Goal: Book appointment/travel/reservation

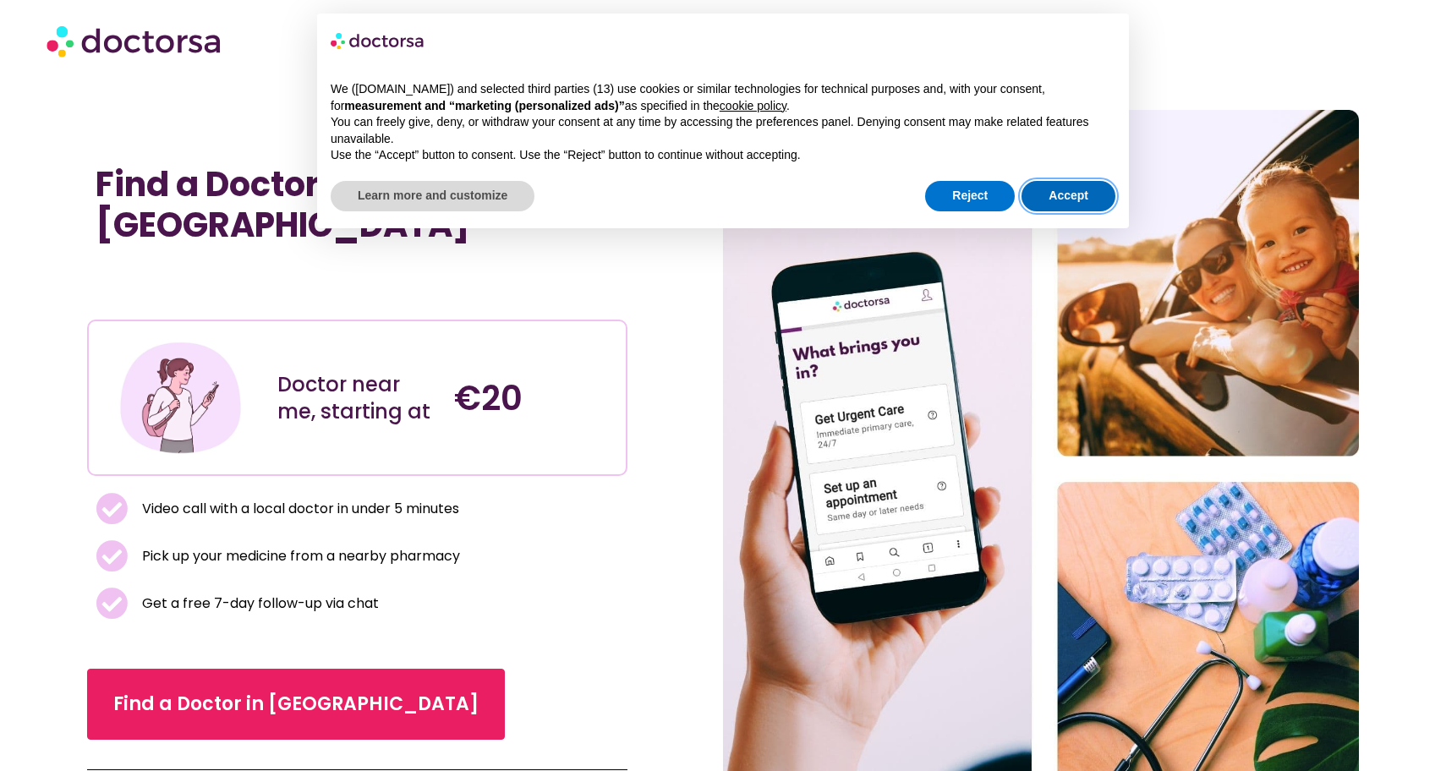
click at [1080, 194] on button "Accept" at bounding box center [1068, 196] width 94 height 30
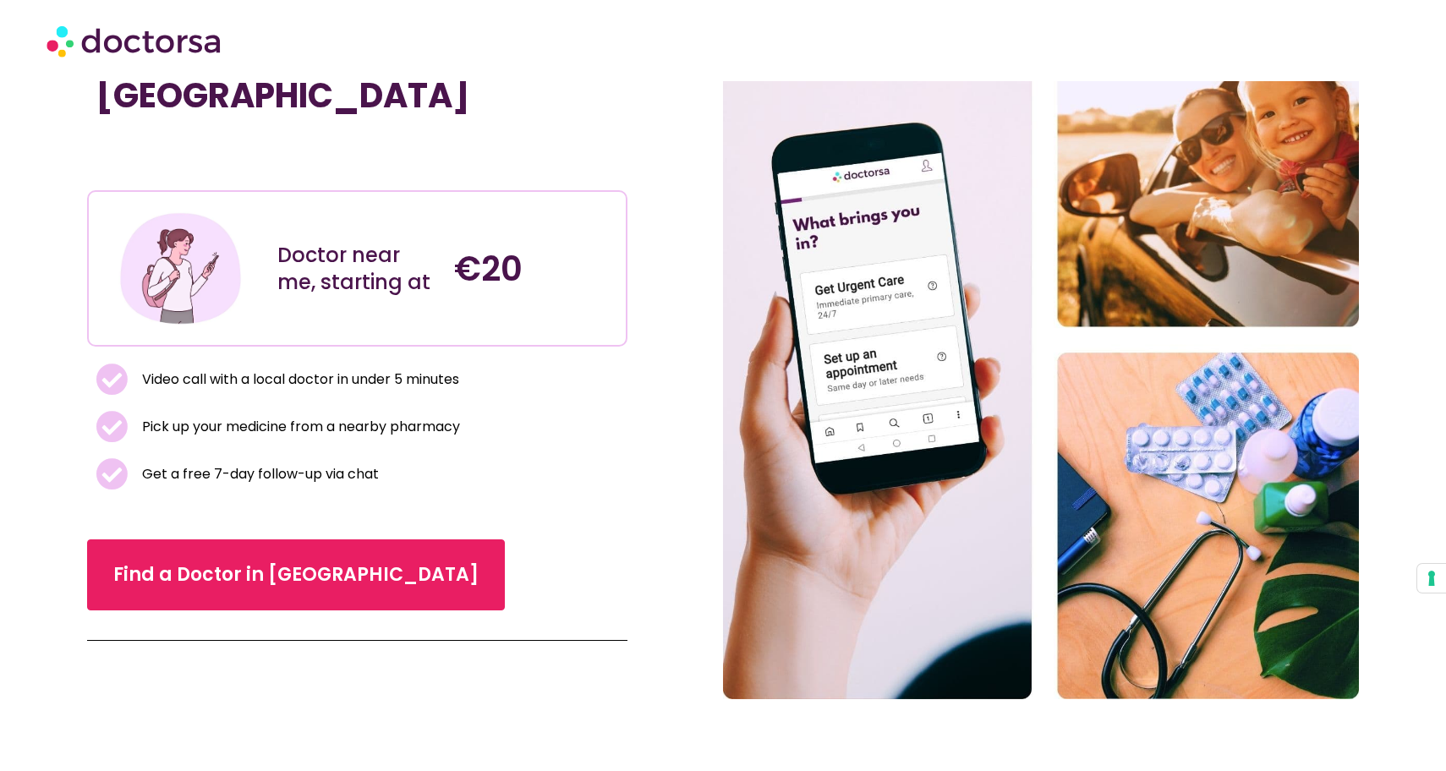
scroll to position [131, 0]
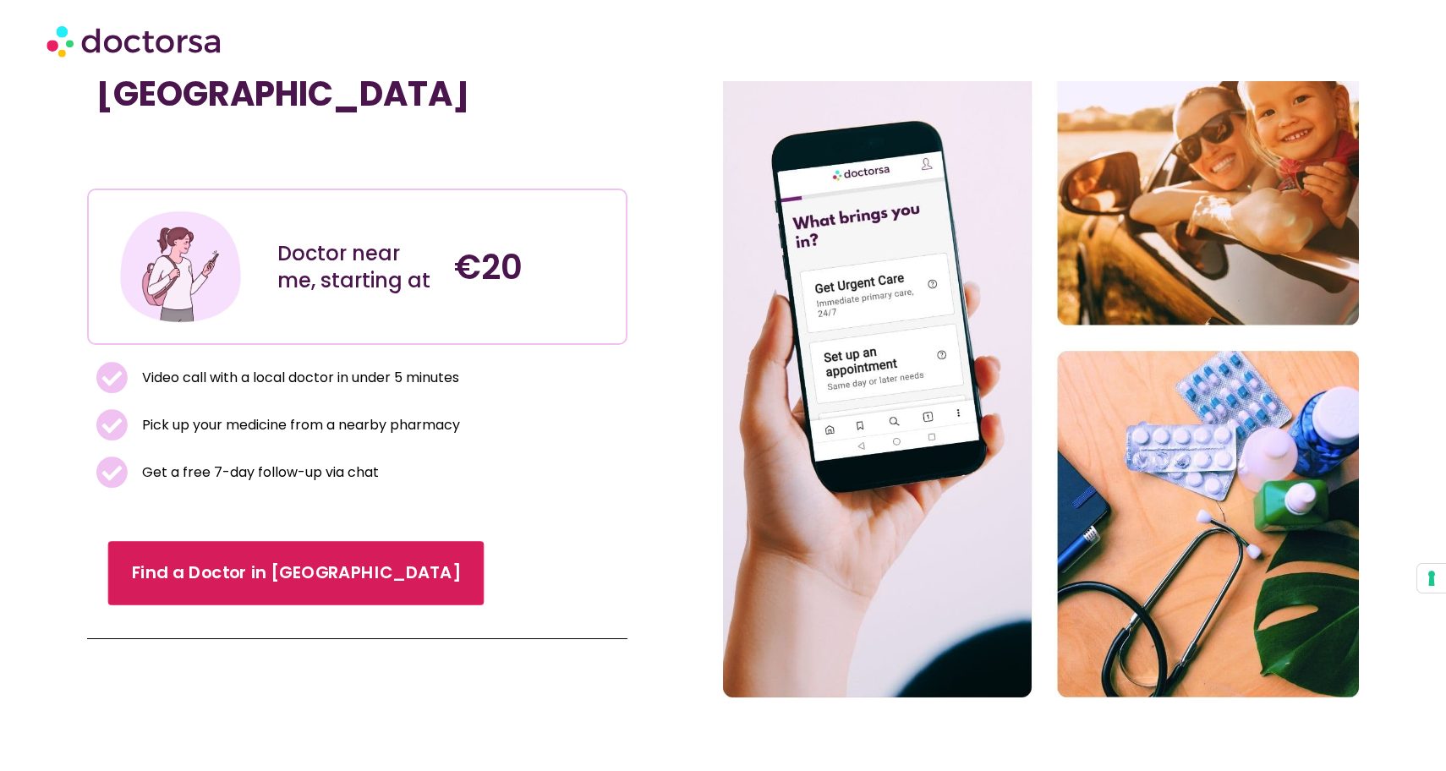
click at [239, 584] on span "Find a Doctor in [GEOGRAPHIC_DATA]" at bounding box center [295, 573] width 329 height 25
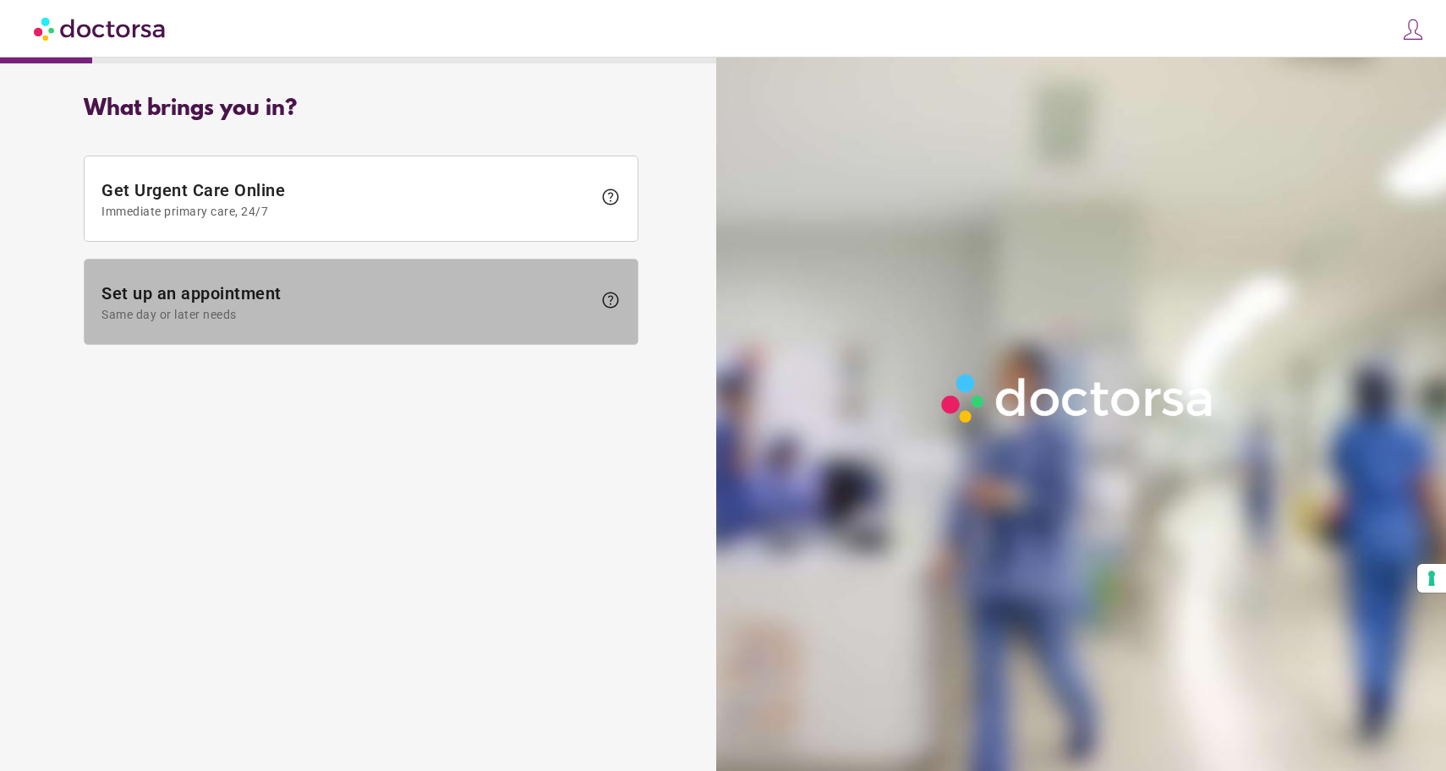
click at [289, 309] on span "Same day or later needs" at bounding box center [346, 315] width 490 height 14
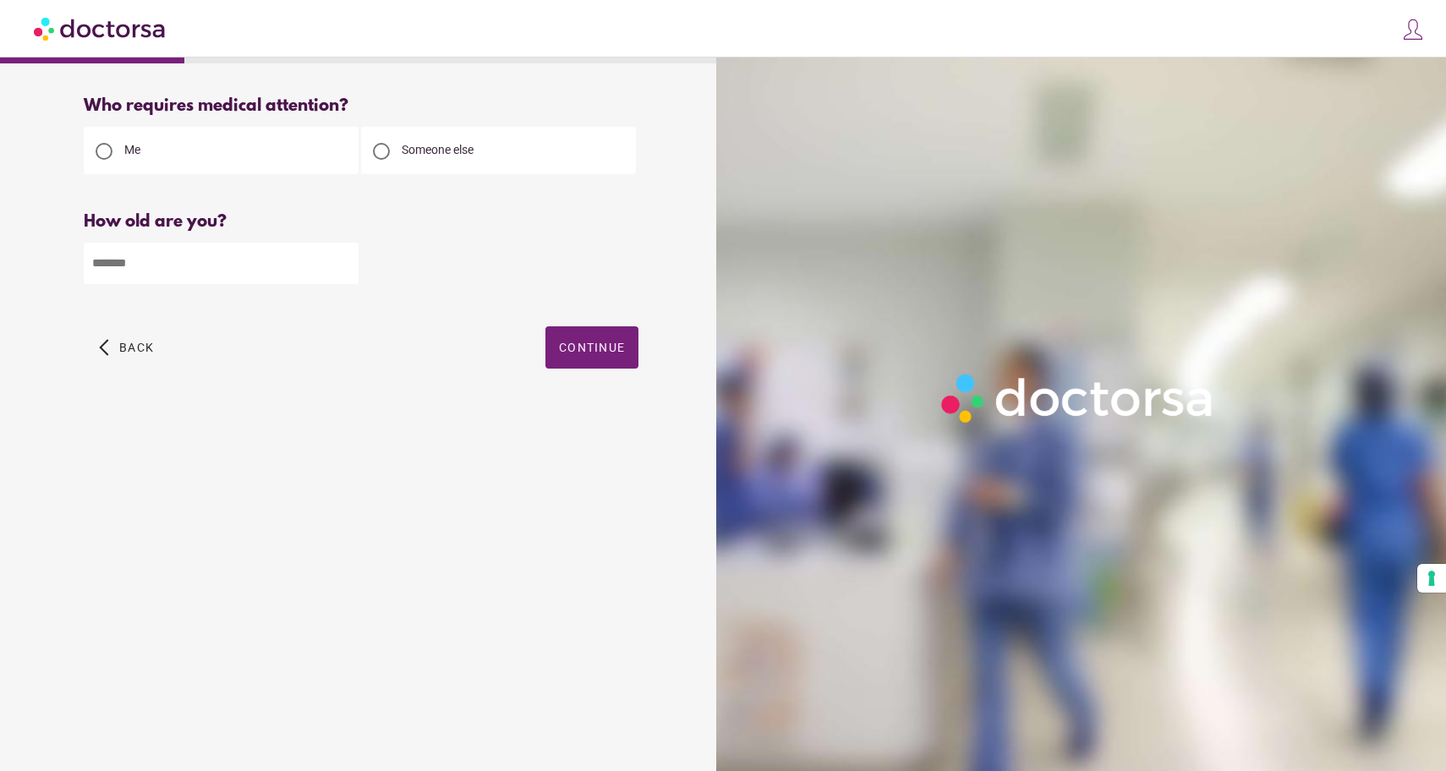
click at [193, 265] on input "number" at bounding box center [221, 263] width 275 height 41
type input "**"
click at [606, 353] on span "Continue" at bounding box center [592, 348] width 66 height 14
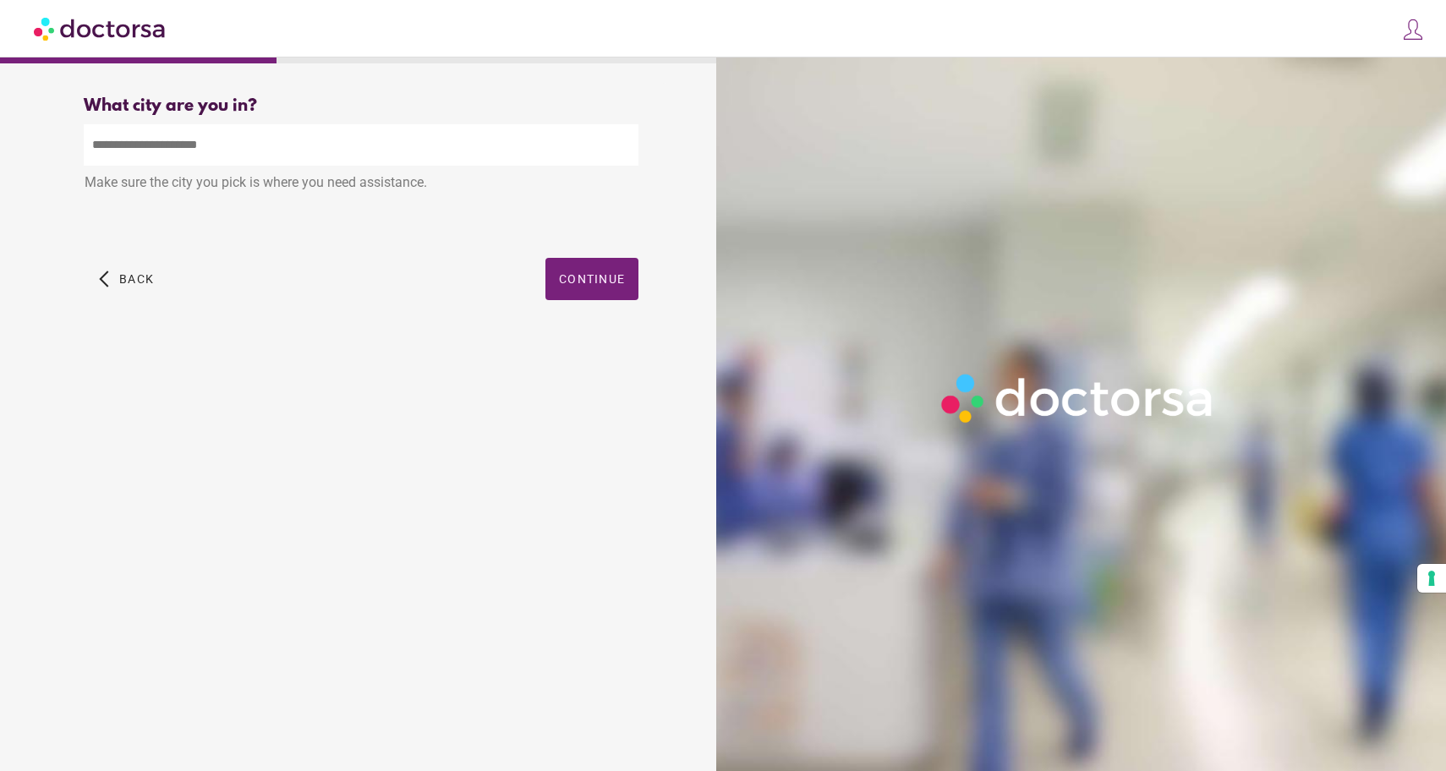
click at [250, 142] on input "text" at bounding box center [361, 144] width 555 height 41
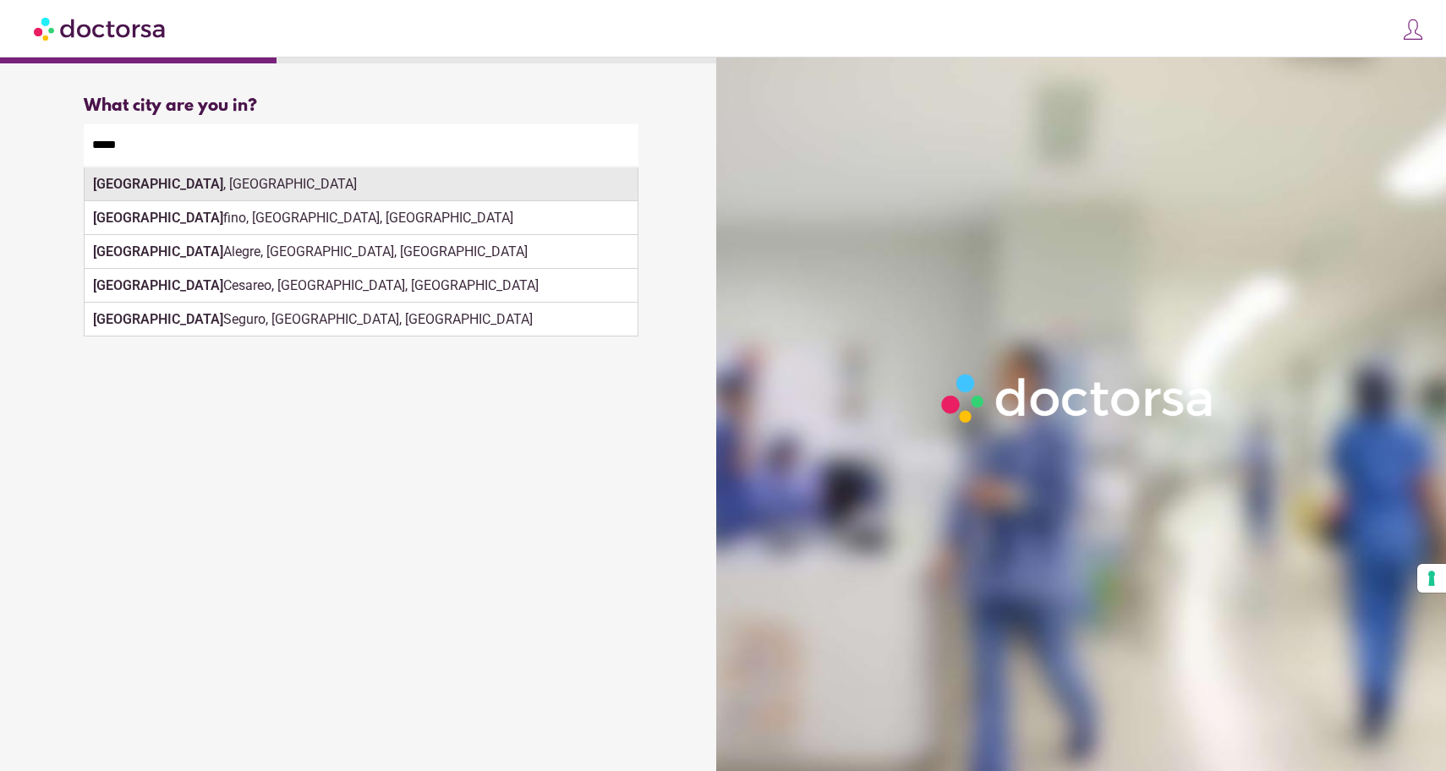
click at [359, 195] on div "Porto , Portugal" at bounding box center [361, 184] width 553 height 34
type input "**********"
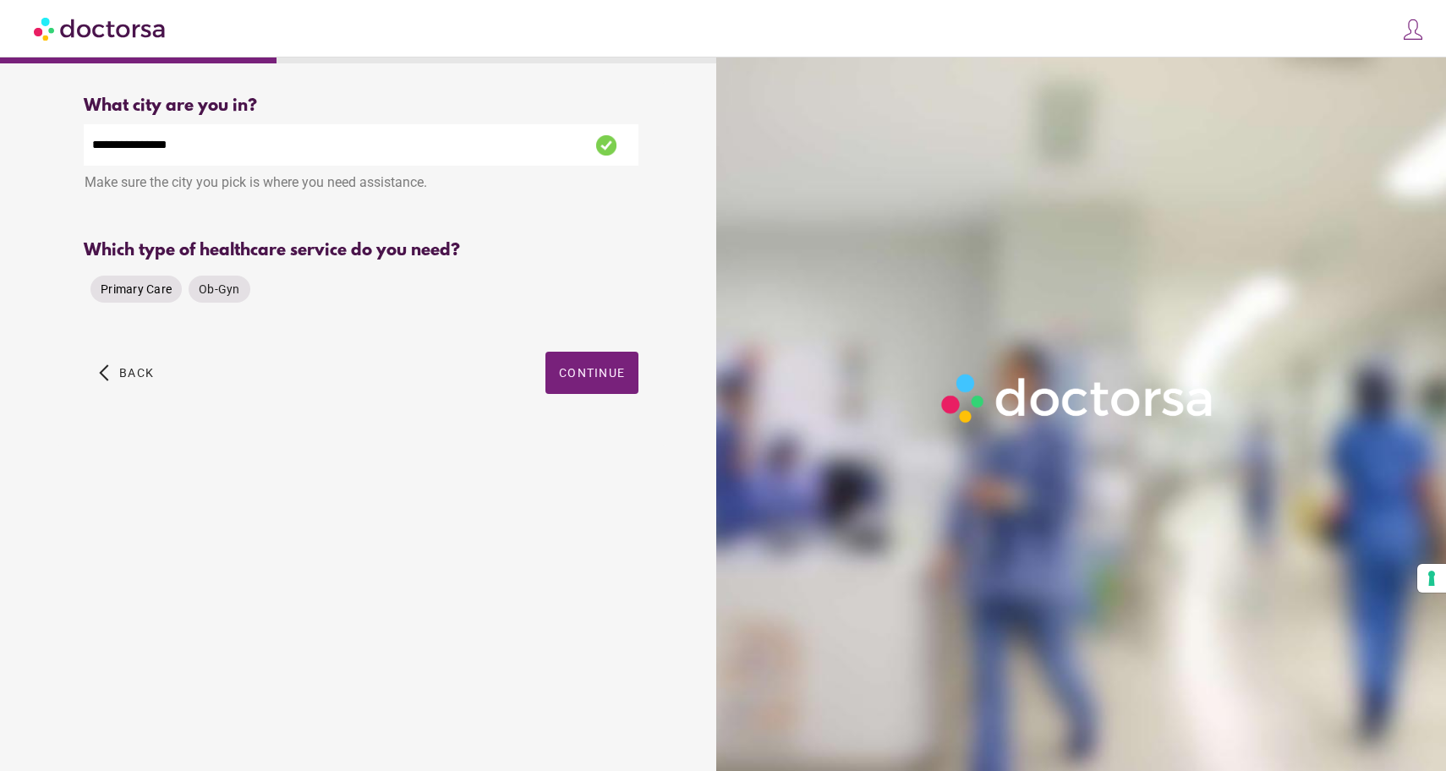
click at [148, 300] on div "Primary Care" at bounding box center [135, 289] width 91 height 27
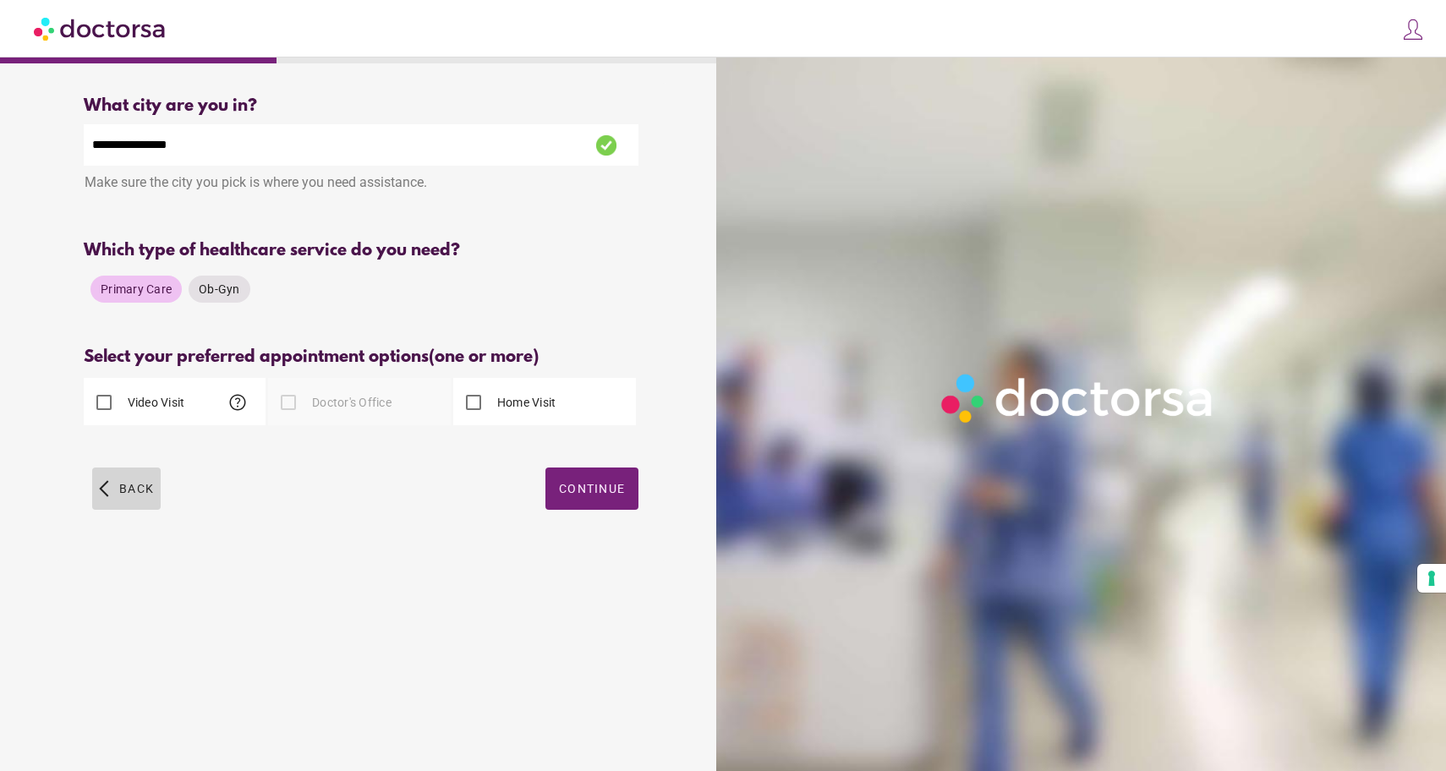
click at [133, 495] on span "Back" at bounding box center [136, 489] width 35 height 14
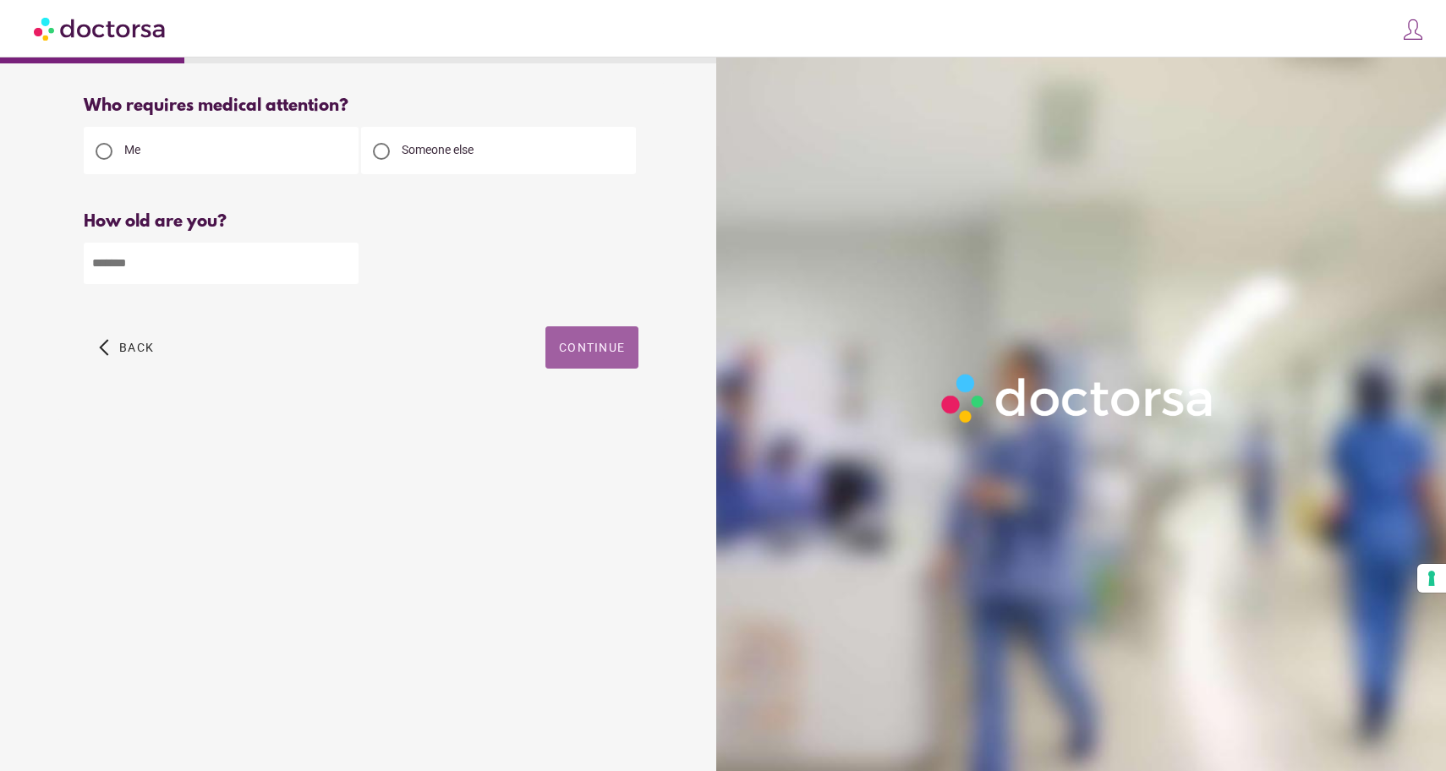
click at [591, 353] on span "Continue" at bounding box center [592, 348] width 66 height 14
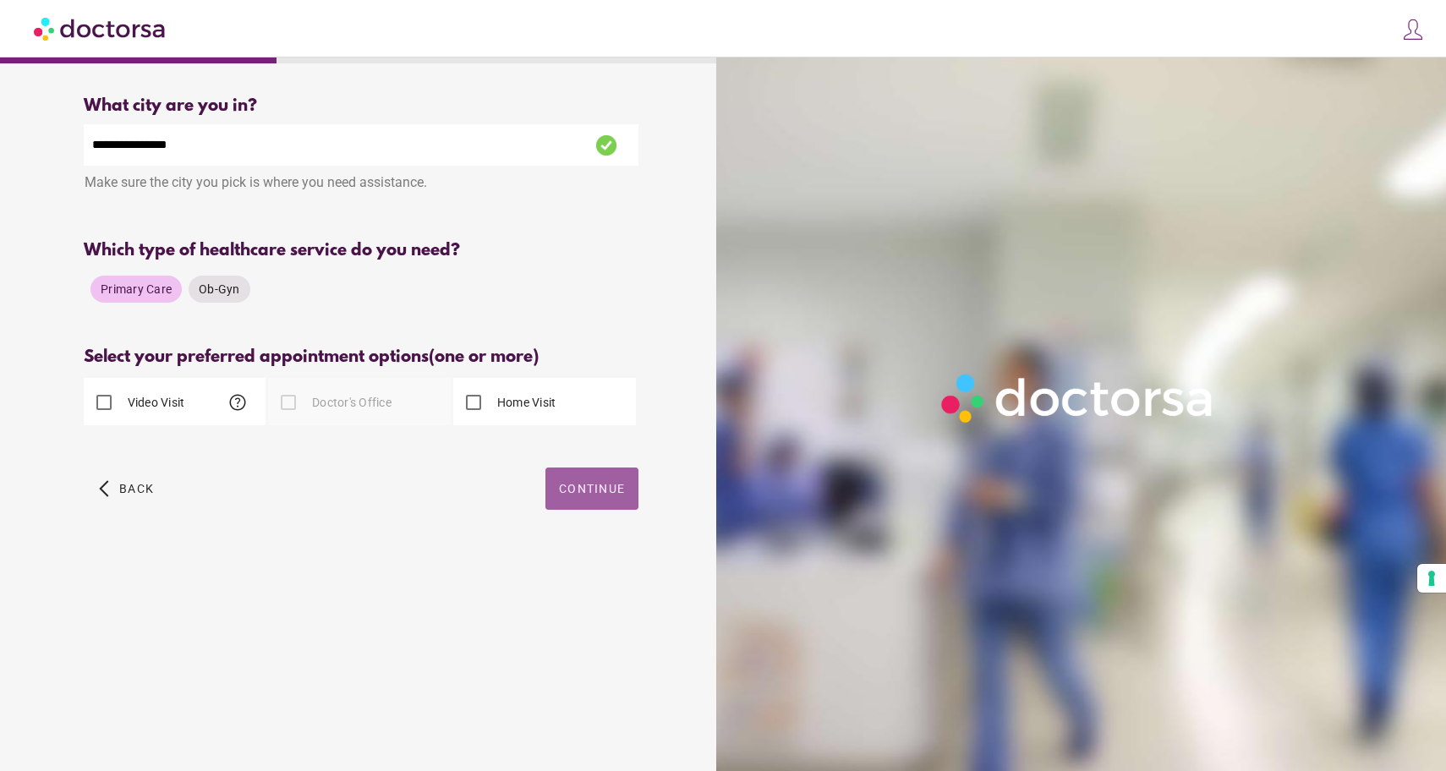
click at [577, 484] on span "Continue" at bounding box center [592, 489] width 66 height 14
